Goal: Task Accomplishment & Management: Use online tool/utility

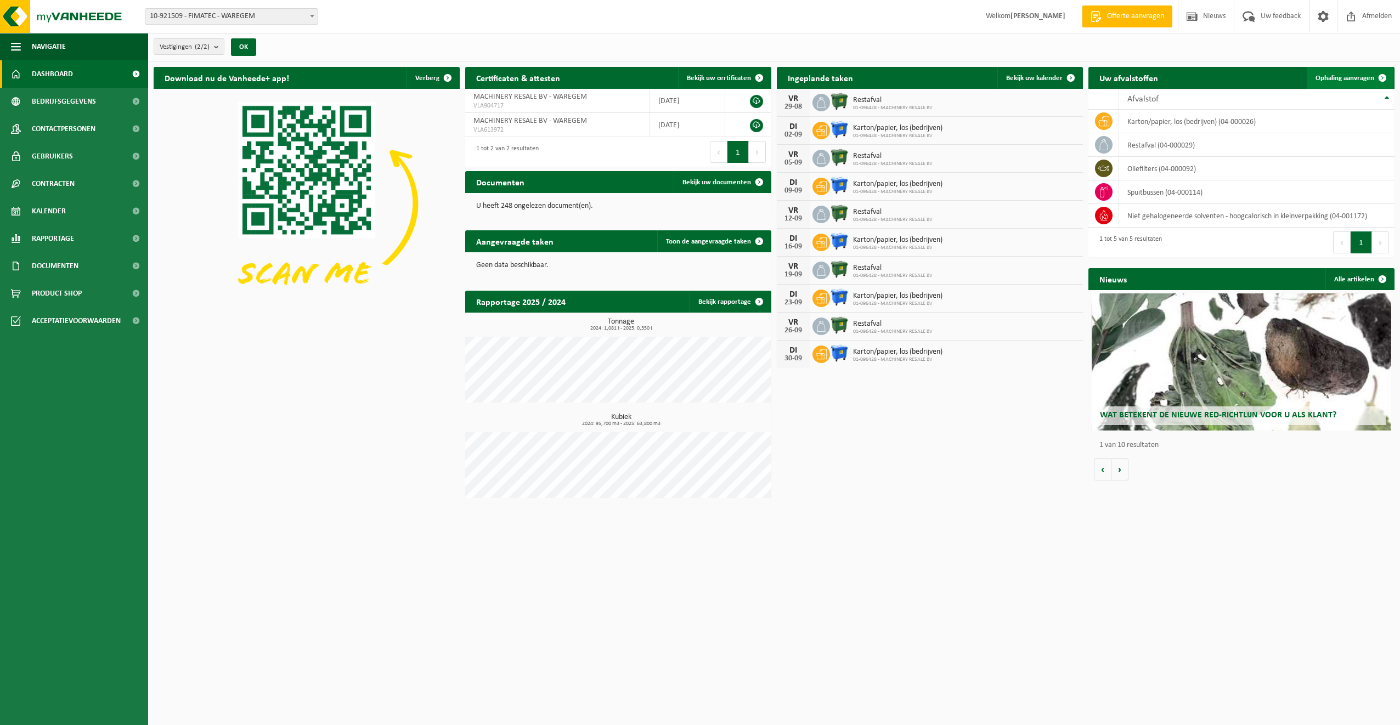
click at [1340, 81] on span "Ophaling aanvragen" at bounding box center [1344, 78] width 59 height 7
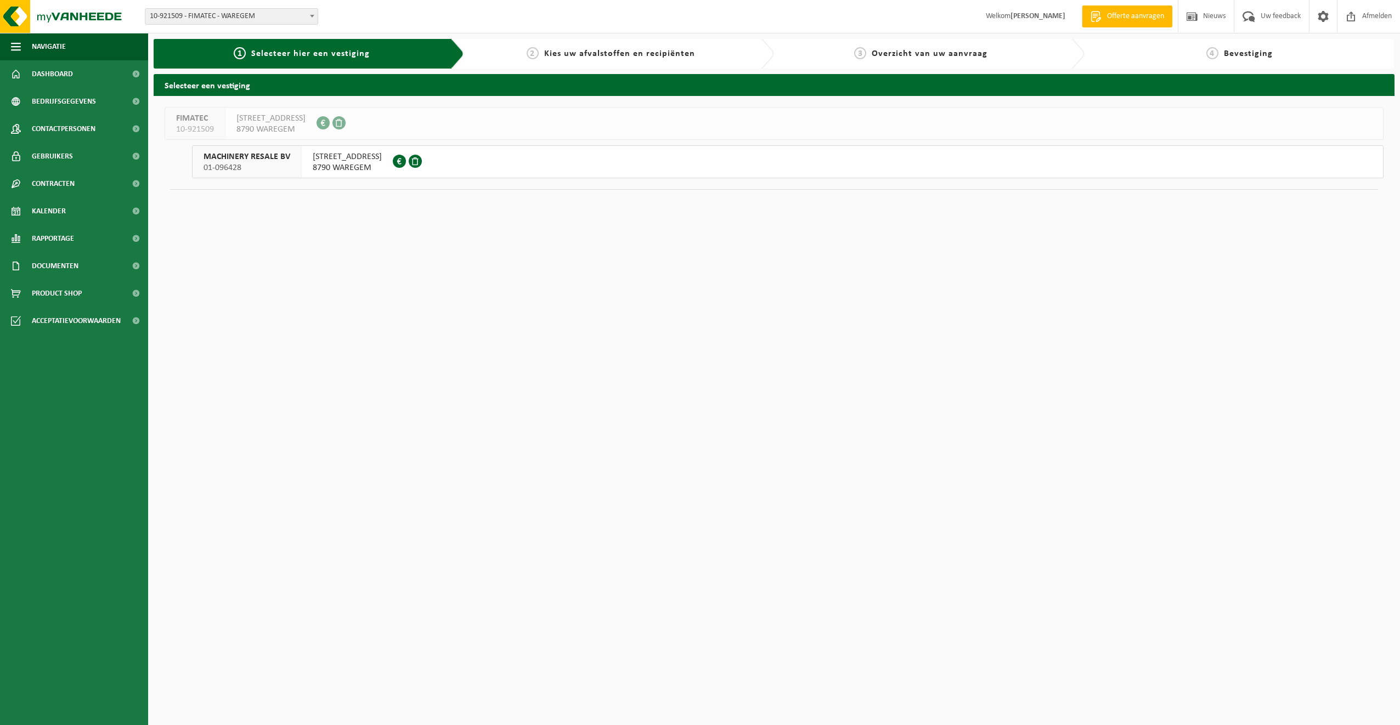
click at [318, 161] on span "NOKERSEWEG 200" at bounding box center [347, 156] width 69 height 11
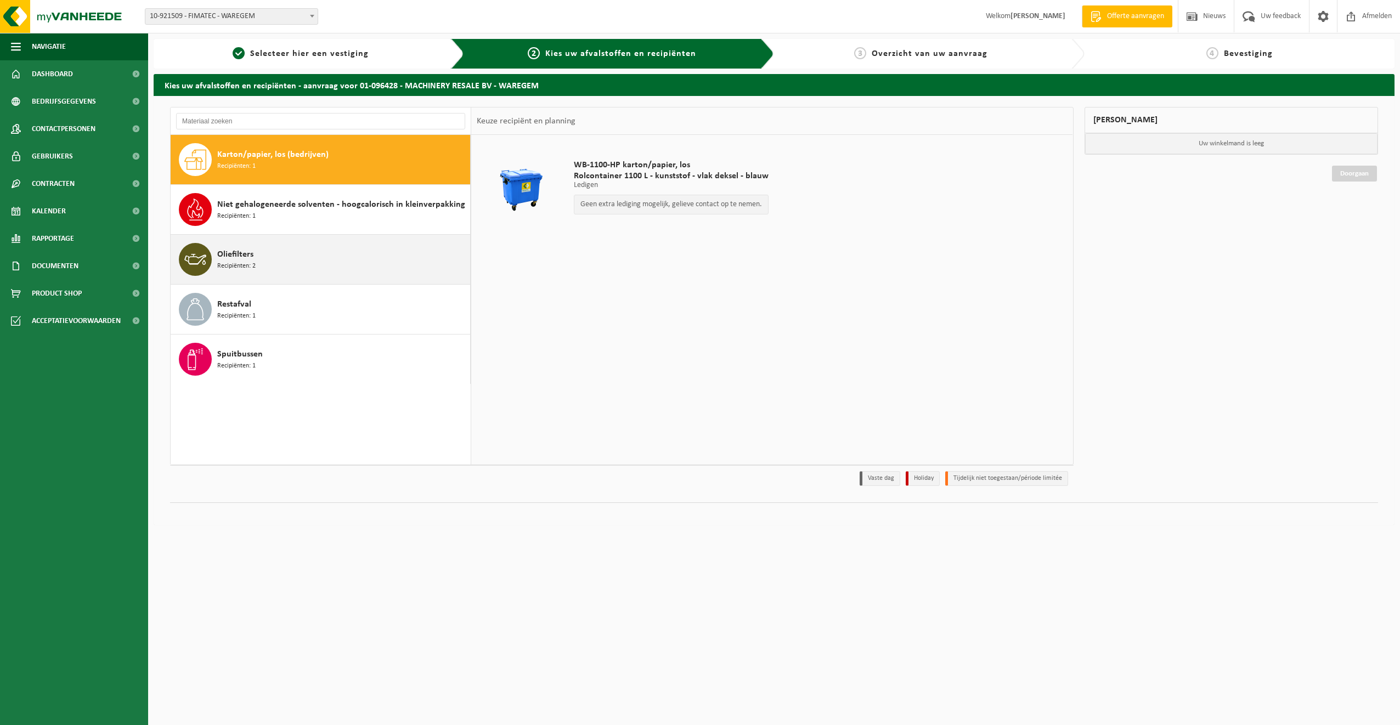
click at [253, 263] on span "Recipiënten: 2" at bounding box center [236, 266] width 38 height 10
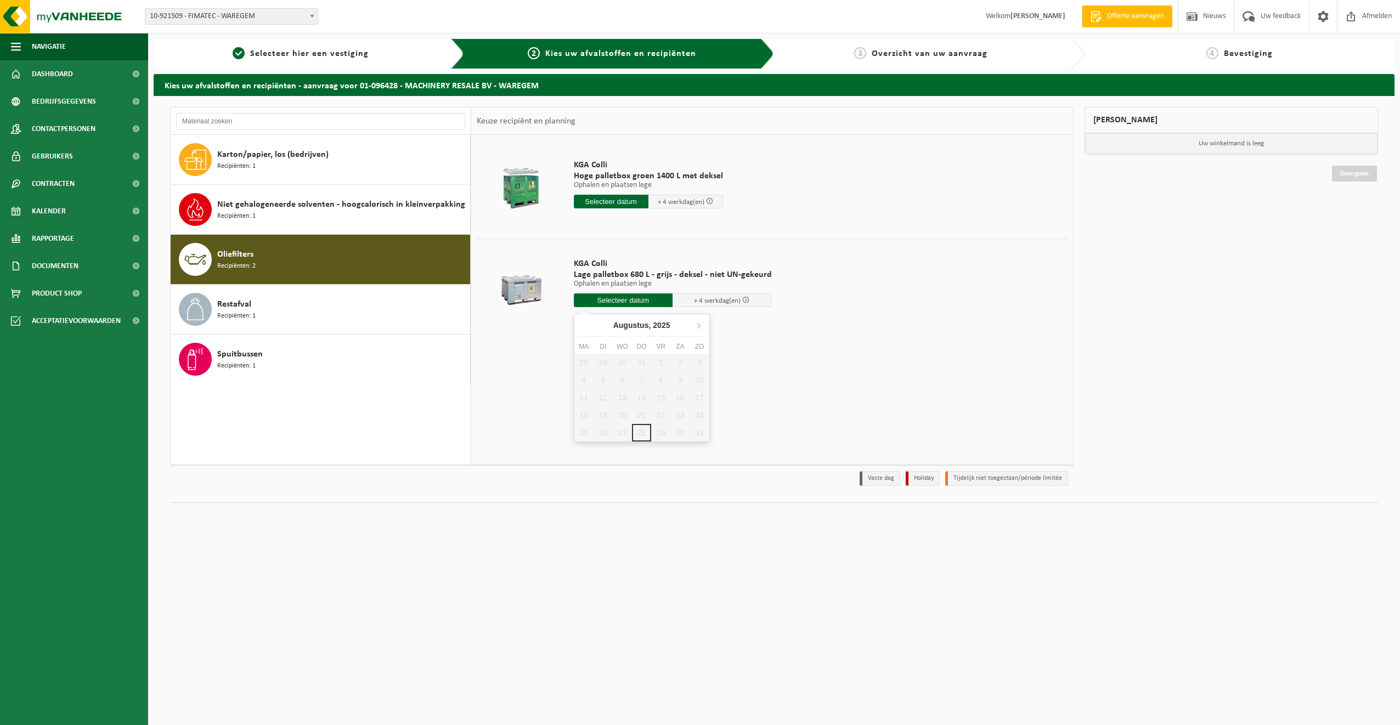
click at [644, 301] on input "text" at bounding box center [623, 300] width 99 height 14
click at [696, 328] on icon at bounding box center [698, 325] width 18 height 18
click at [604, 365] on div "2" at bounding box center [602, 363] width 19 height 18
type input "Van 2025-09-02"
type input "2025-09-02"
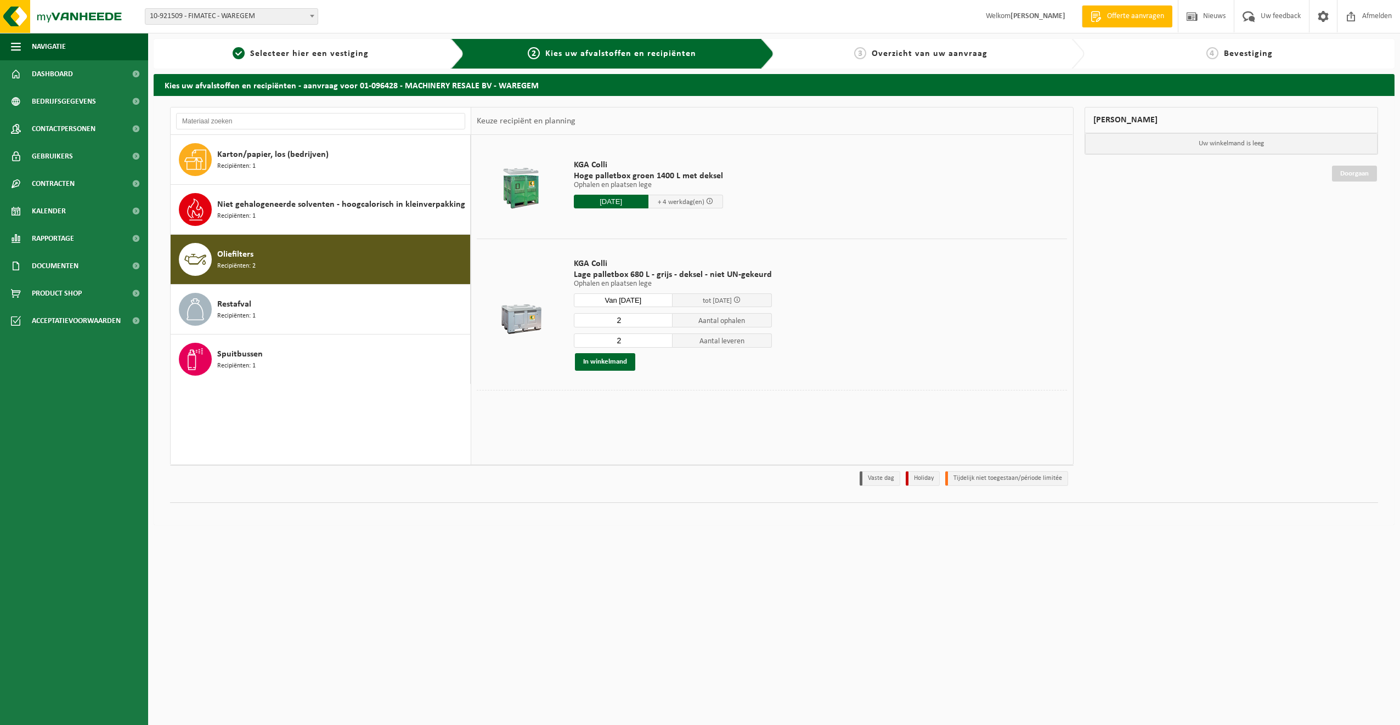
click at [924, 56] on span "Overzicht van uw aanvraag" at bounding box center [929, 53] width 116 height 9
click at [622, 363] on button "In winkelmand" at bounding box center [605, 362] width 60 height 18
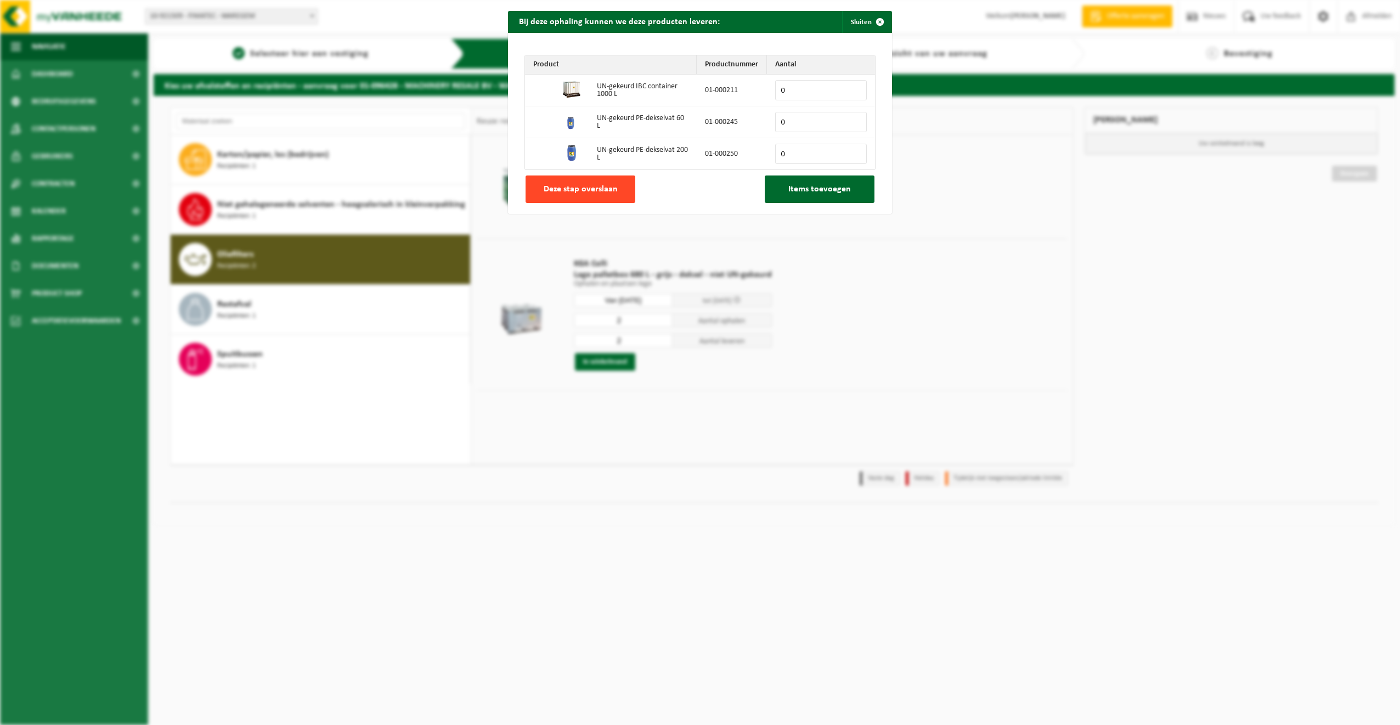
click at [617, 191] on button "Deze stap overslaan" at bounding box center [580, 188] width 110 height 27
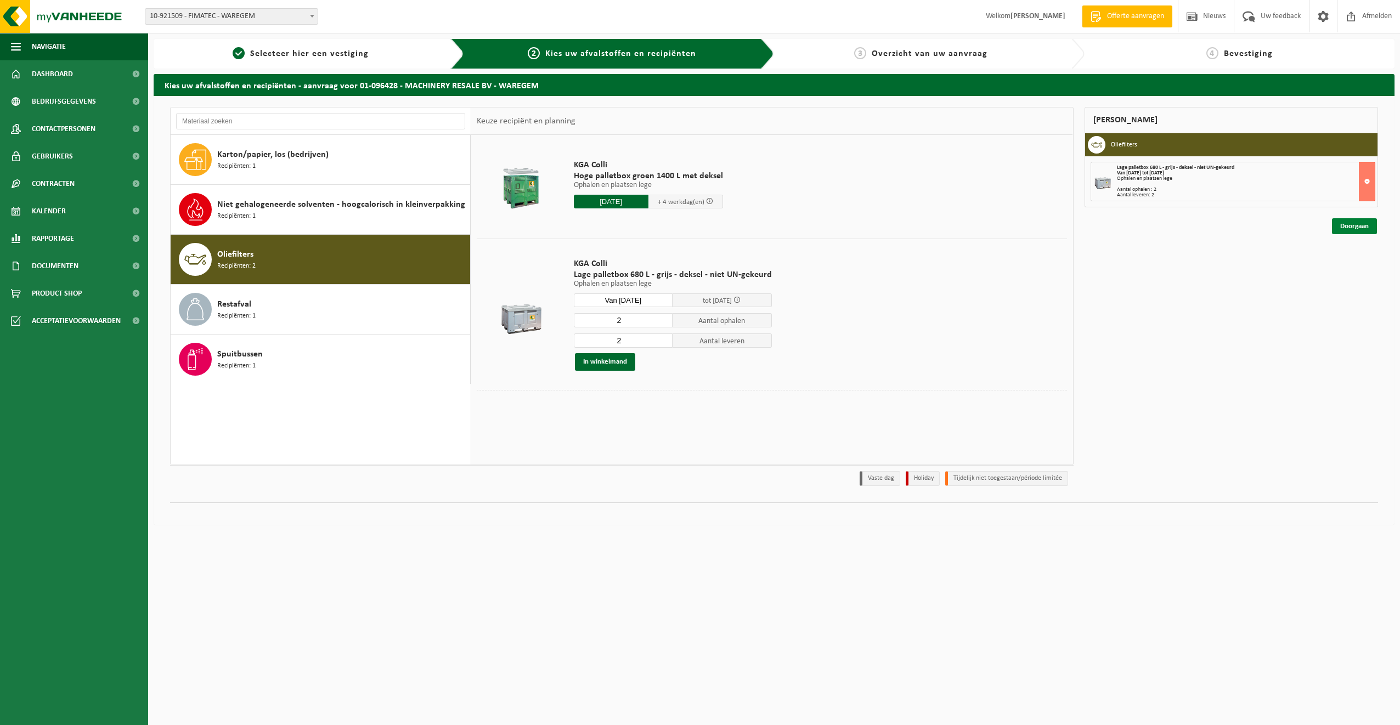
click at [1355, 226] on link "Doorgaan" at bounding box center [1354, 226] width 45 height 16
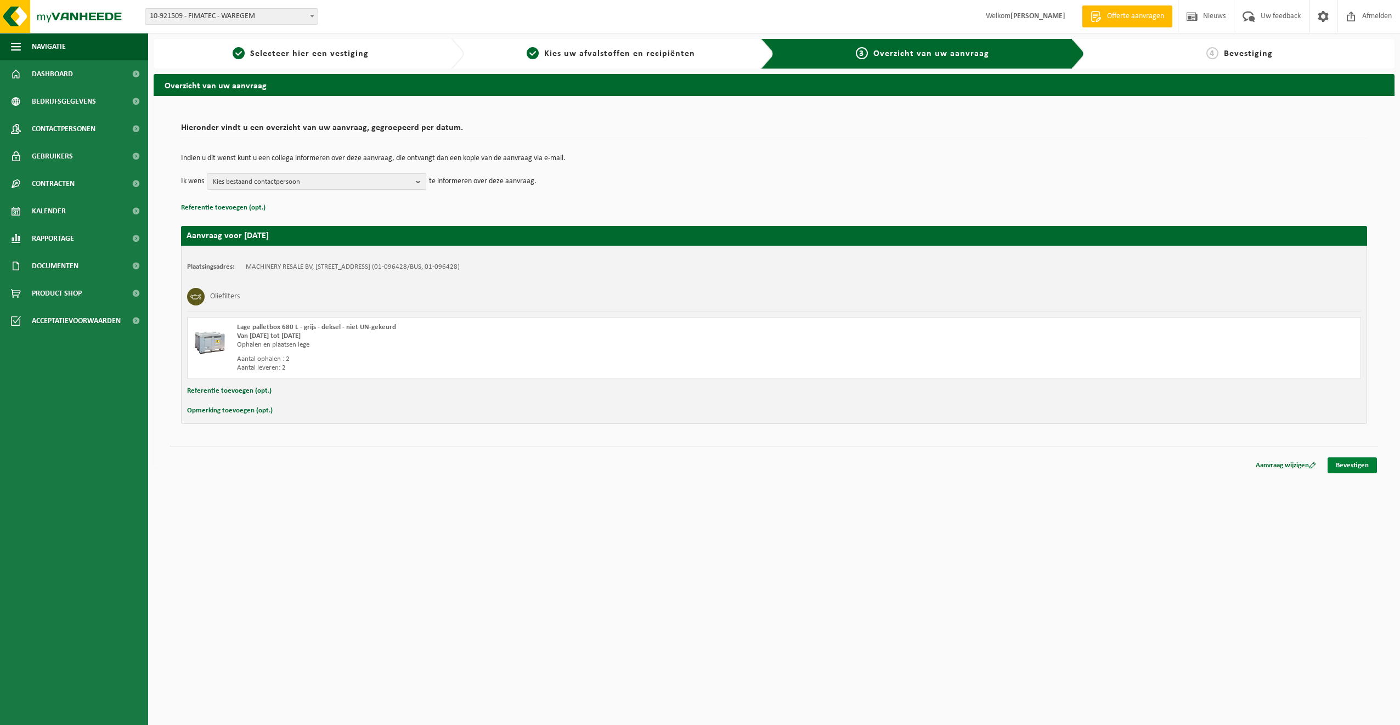
click at [1358, 464] on link "Bevestigen" at bounding box center [1351, 465] width 49 height 16
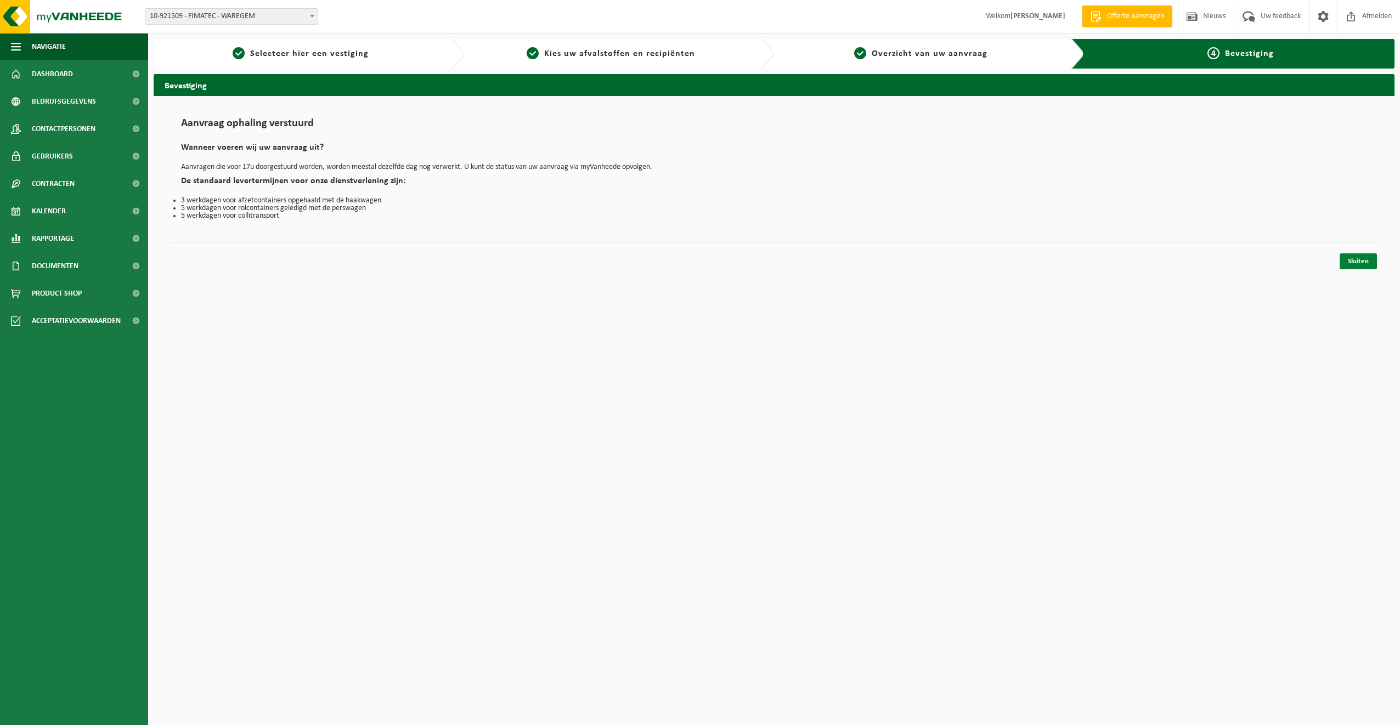
click at [1363, 264] on link "Sluiten" at bounding box center [1357, 261] width 37 height 16
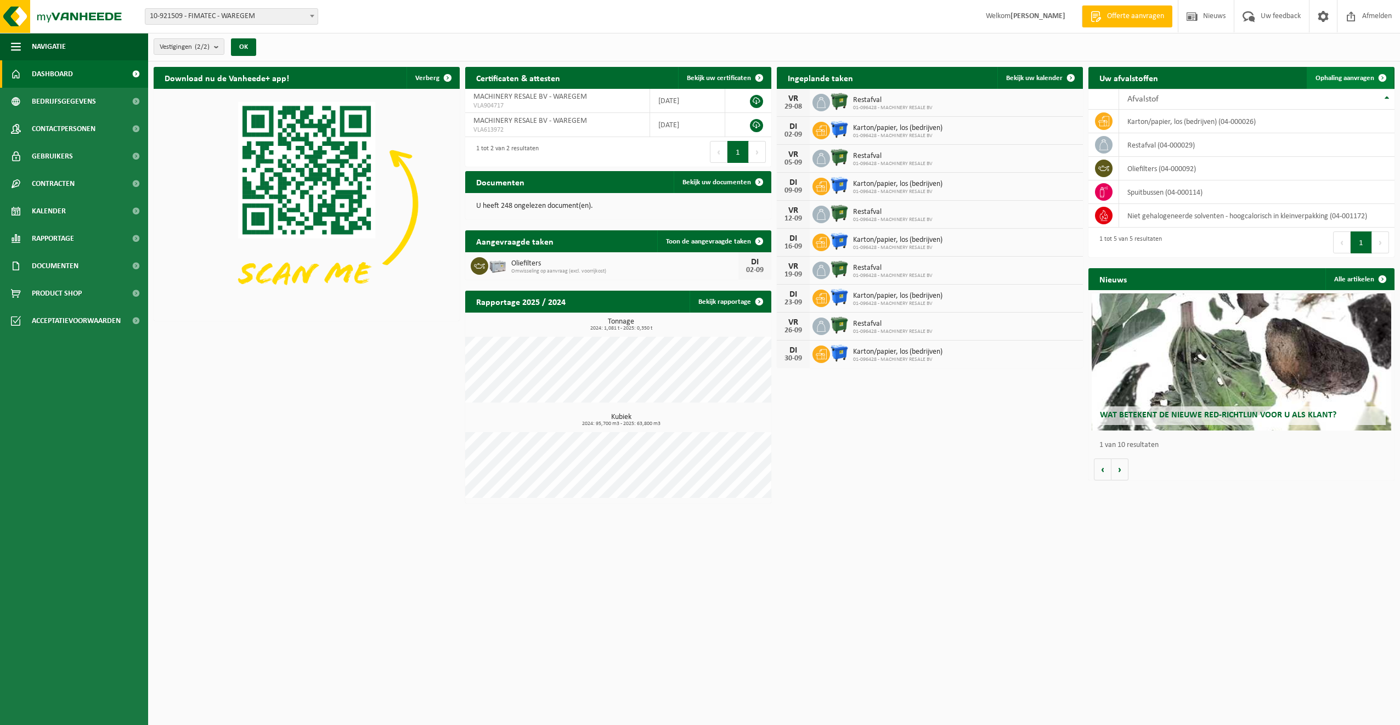
click at [1335, 78] on span "Ophaling aanvragen" at bounding box center [1344, 78] width 59 height 7
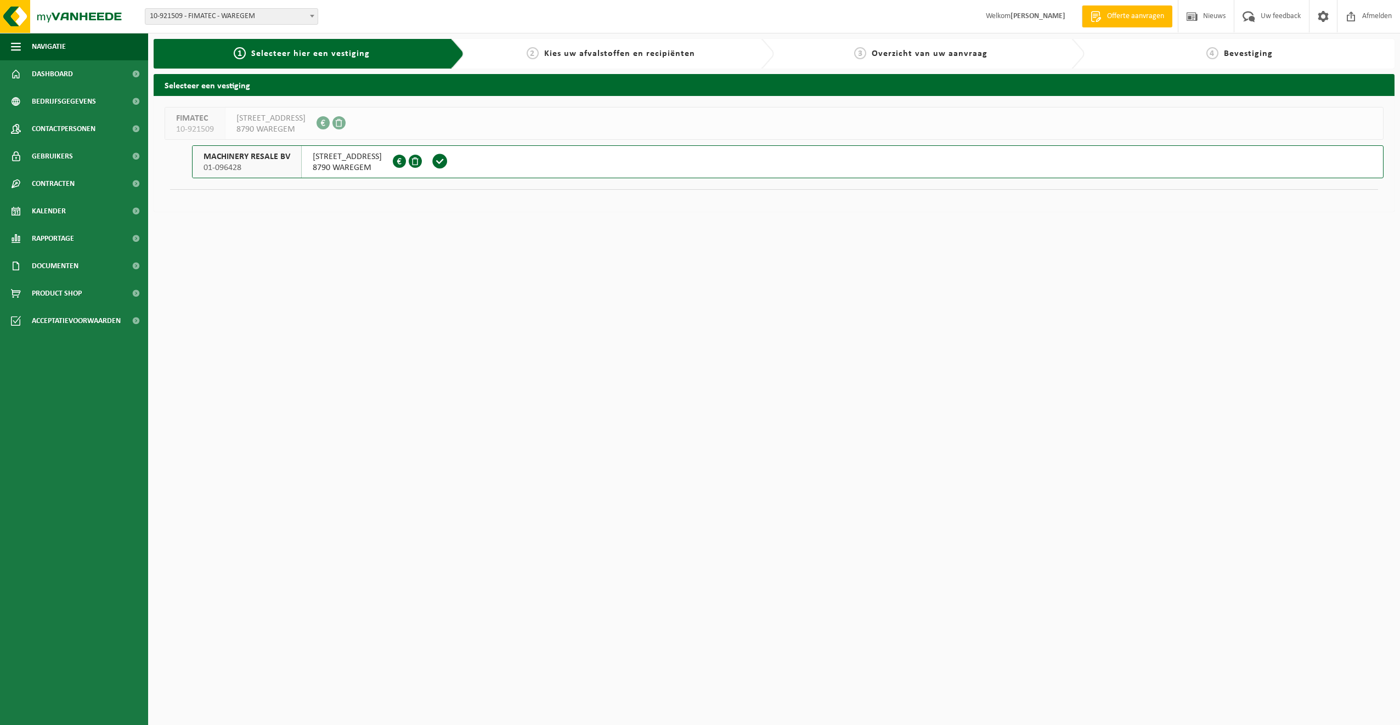
click at [358, 158] on span "NOKERSEWEG 200" at bounding box center [347, 156] width 69 height 11
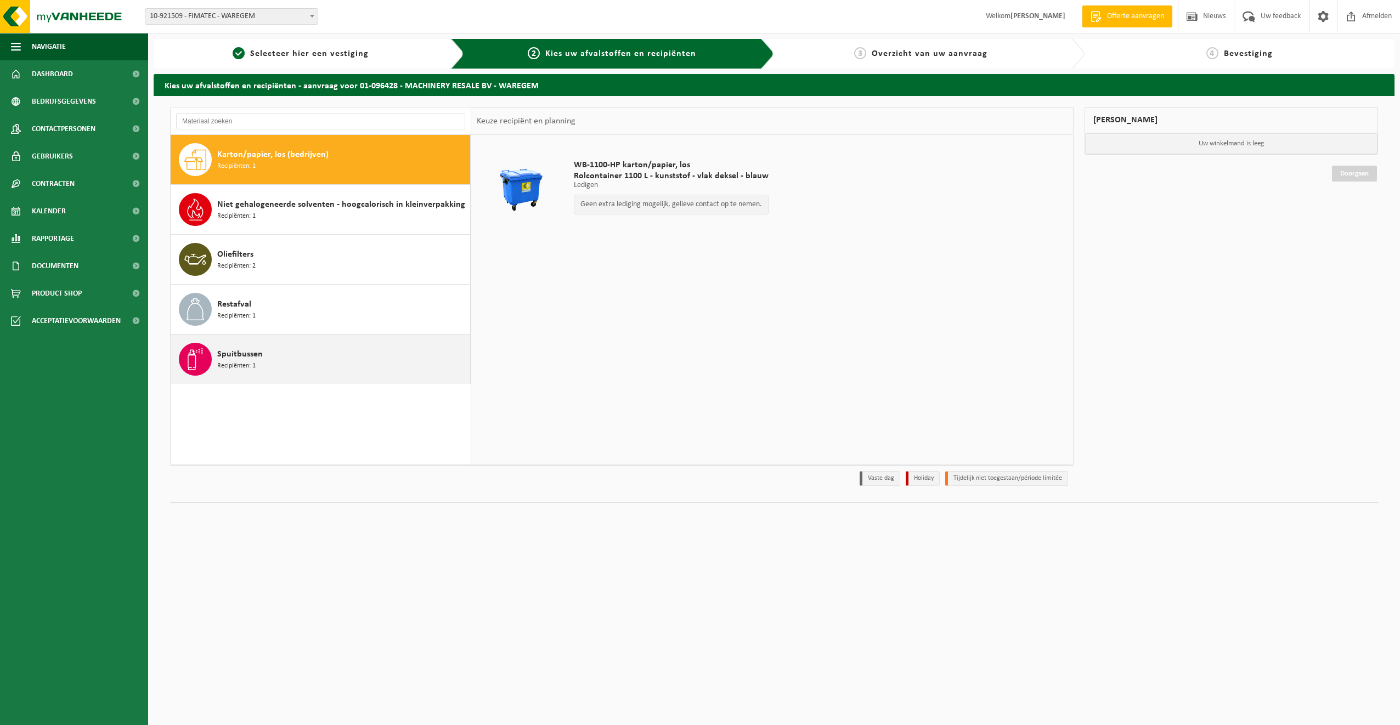
click at [237, 358] on span "Spuitbussen" at bounding box center [240, 354] width 46 height 13
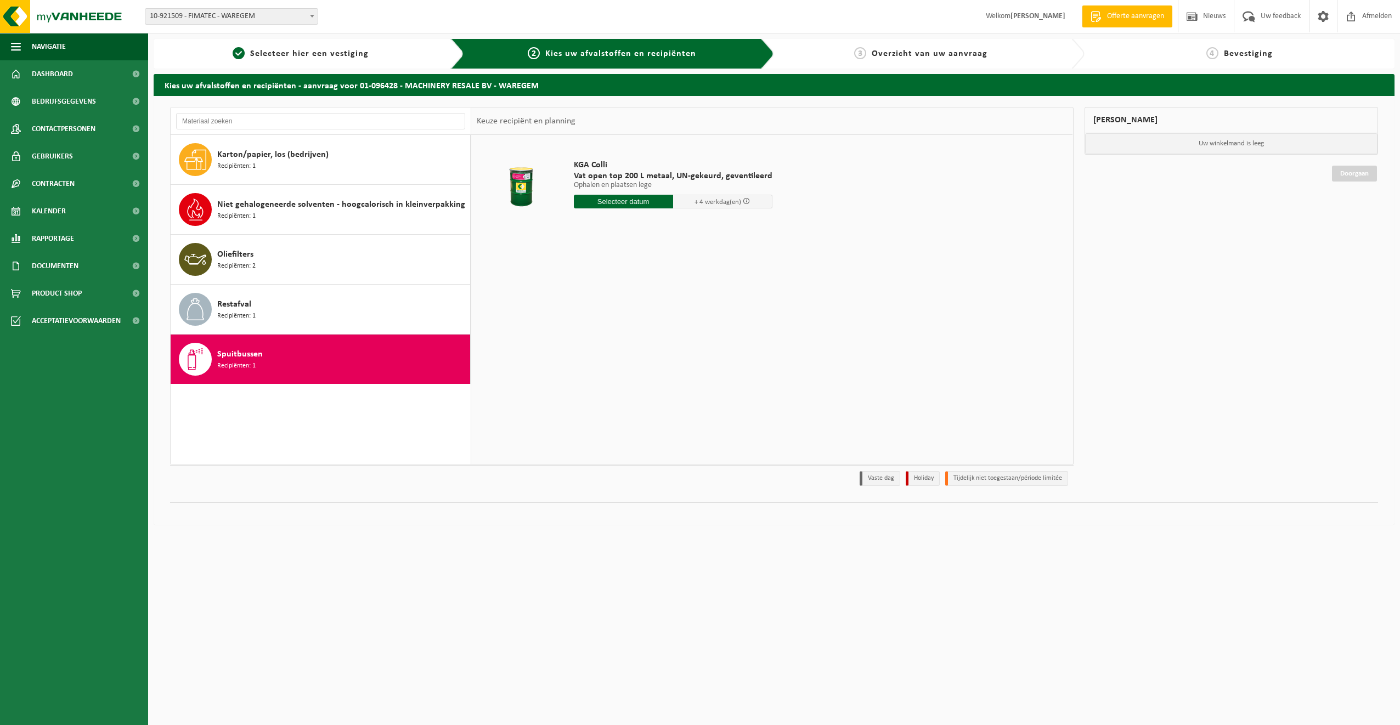
click at [625, 203] on input "text" at bounding box center [623, 202] width 99 height 14
click at [699, 230] on icon at bounding box center [698, 227] width 18 height 18
click at [609, 266] on div "2" at bounding box center [602, 264] width 19 height 18
type input "Van 2025-09-02"
click at [604, 266] on button "In winkelmand" at bounding box center [605, 263] width 60 height 18
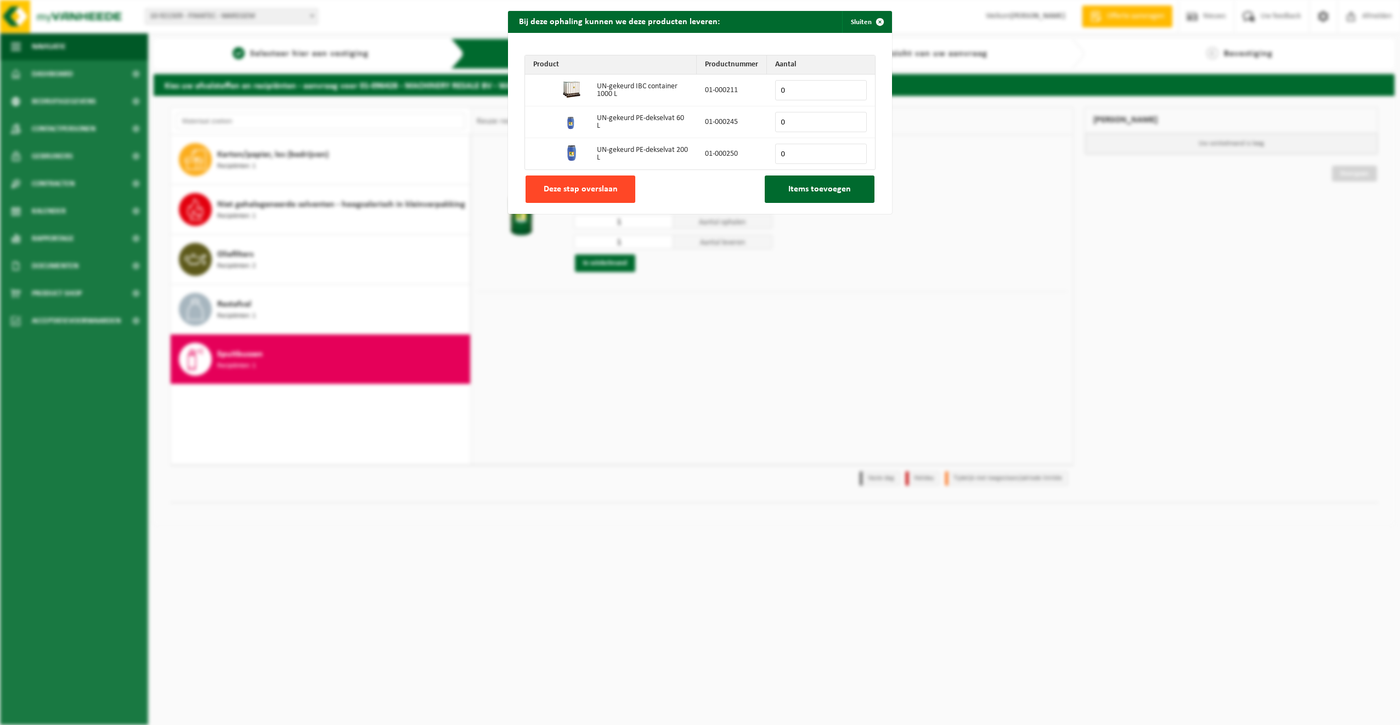
click at [616, 186] on button "Deze stap overslaan" at bounding box center [580, 188] width 110 height 27
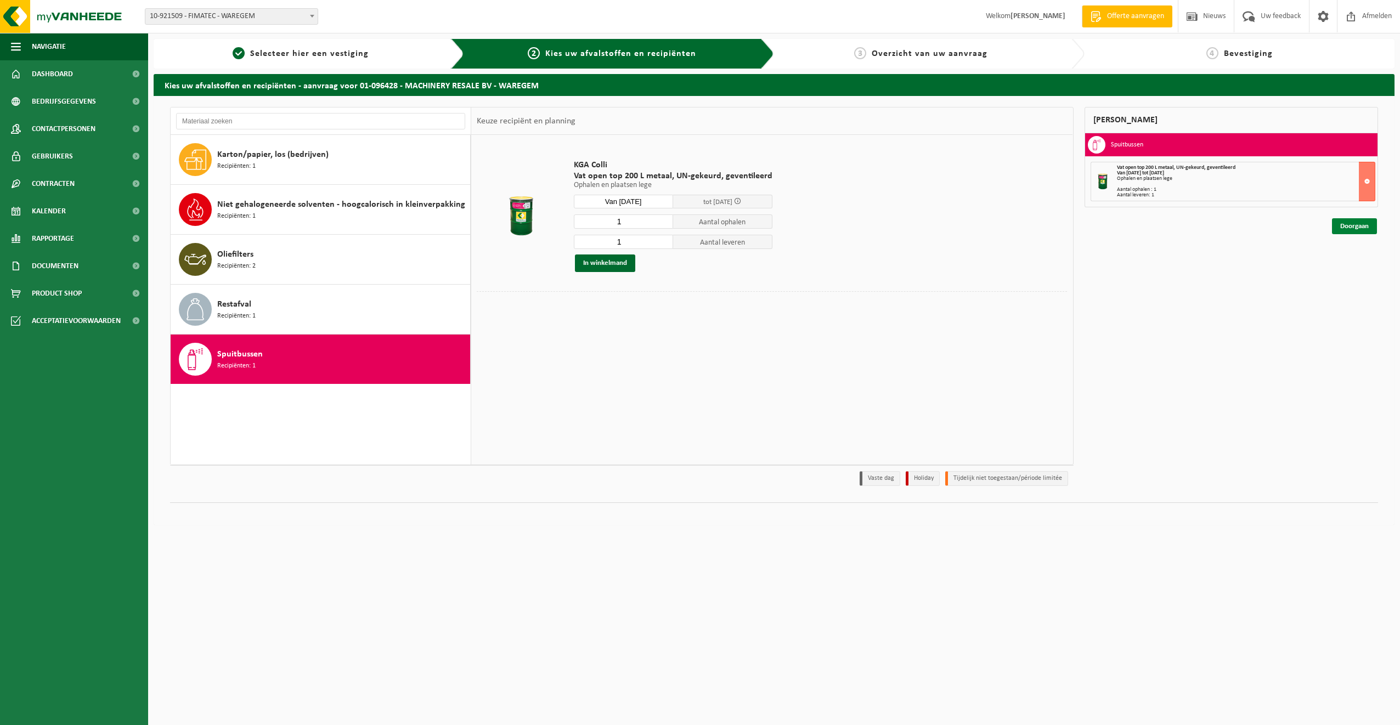
click at [1346, 228] on link "Doorgaan" at bounding box center [1354, 226] width 45 height 16
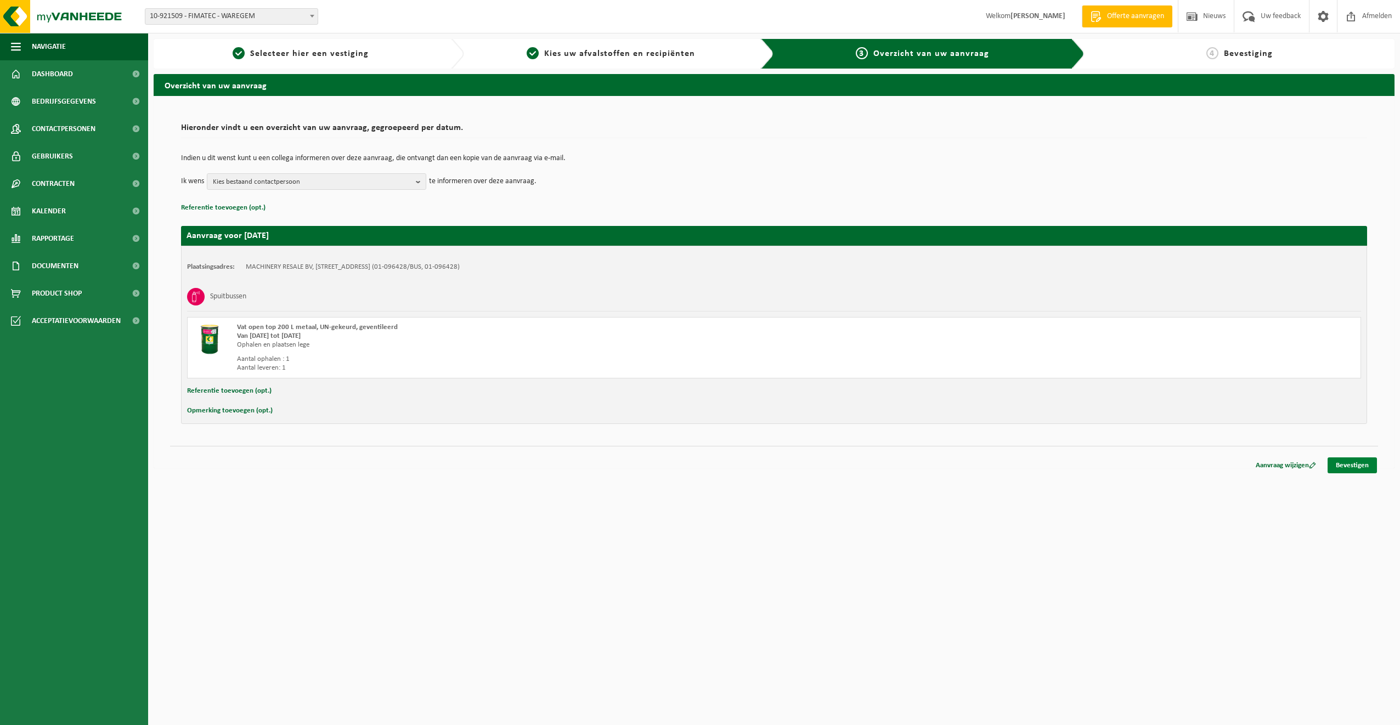
click at [1339, 462] on link "Bevestigen" at bounding box center [1351, 465] width 49 height 16
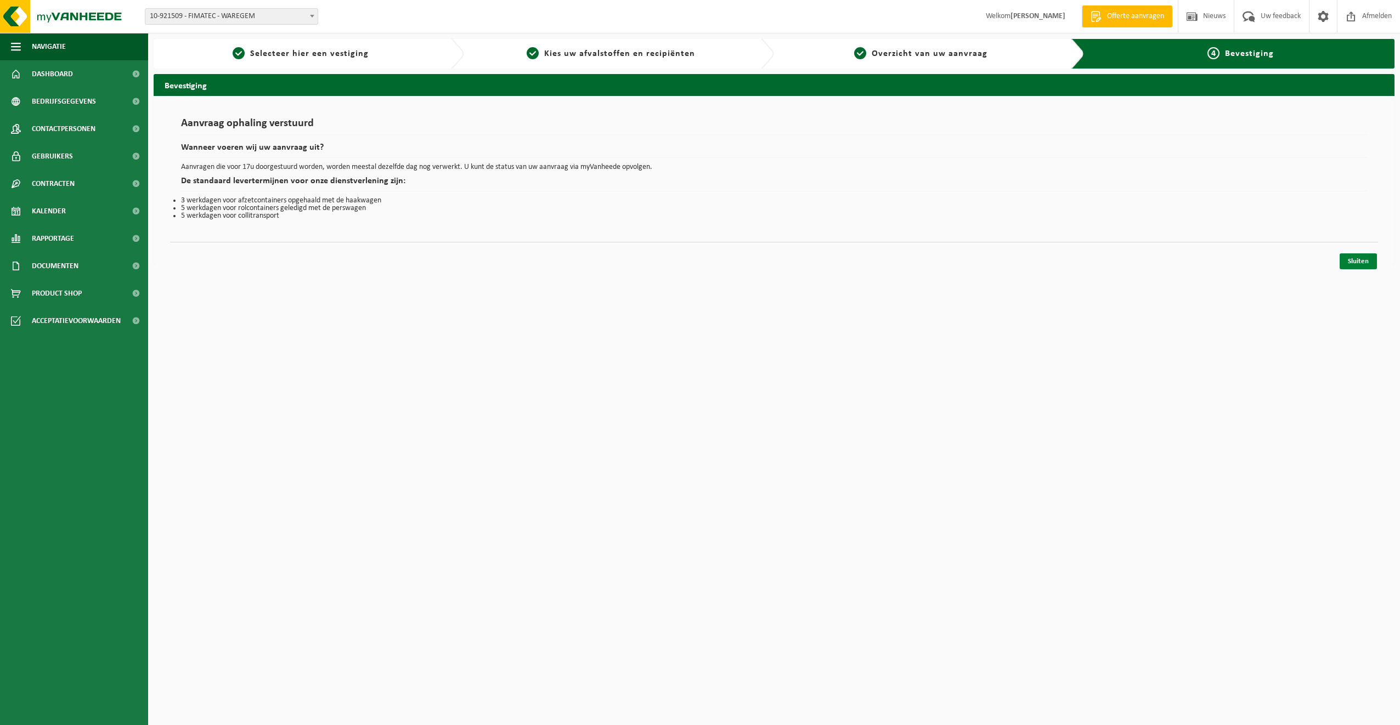
click at [1347, 265] on link "Sluiten" at bounding box center [1357, 261] width 37 height 16
